Goal: Browse casually: Explore the website without a specific task or goal

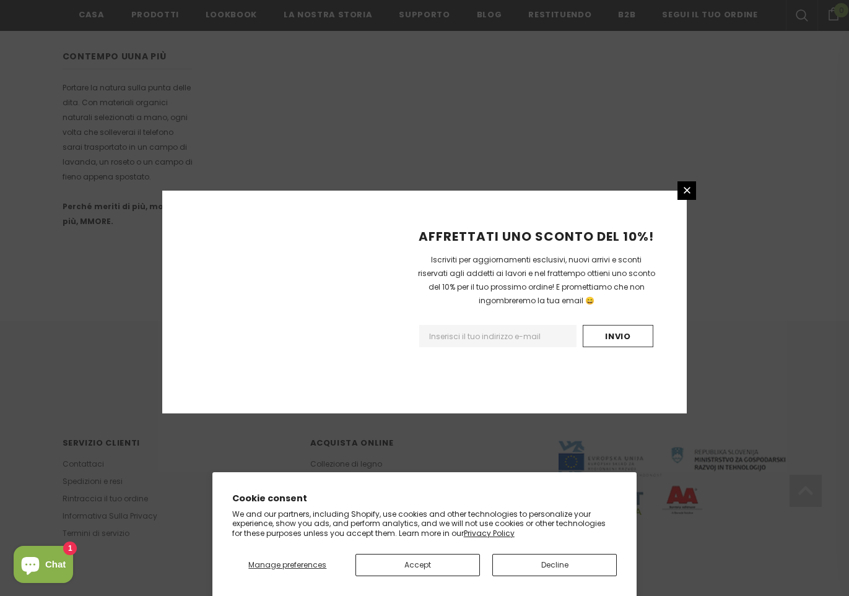
scroll to position [673, 0]
